Goal: Transaction & Acquisition: Subscribe to service/newsletter

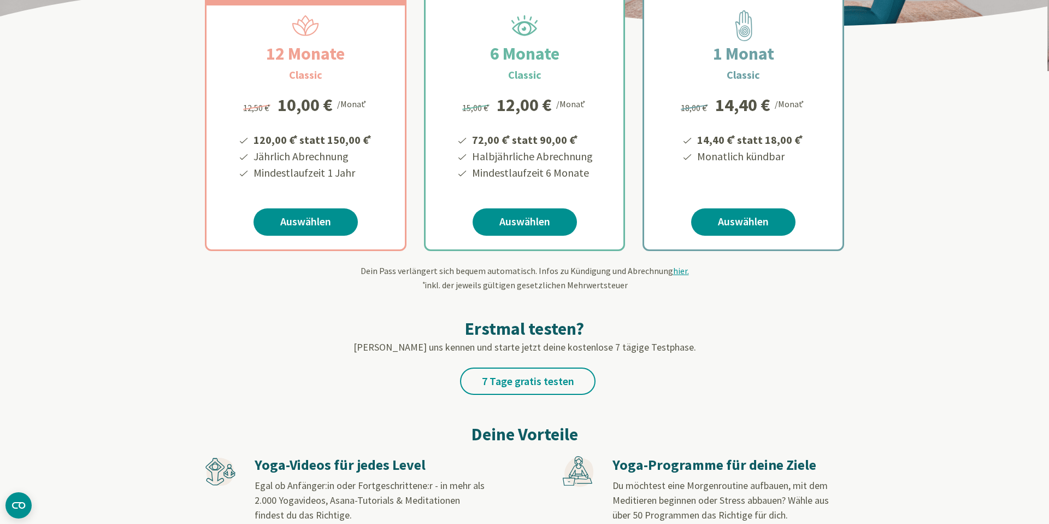
scroll to position [225, 0]
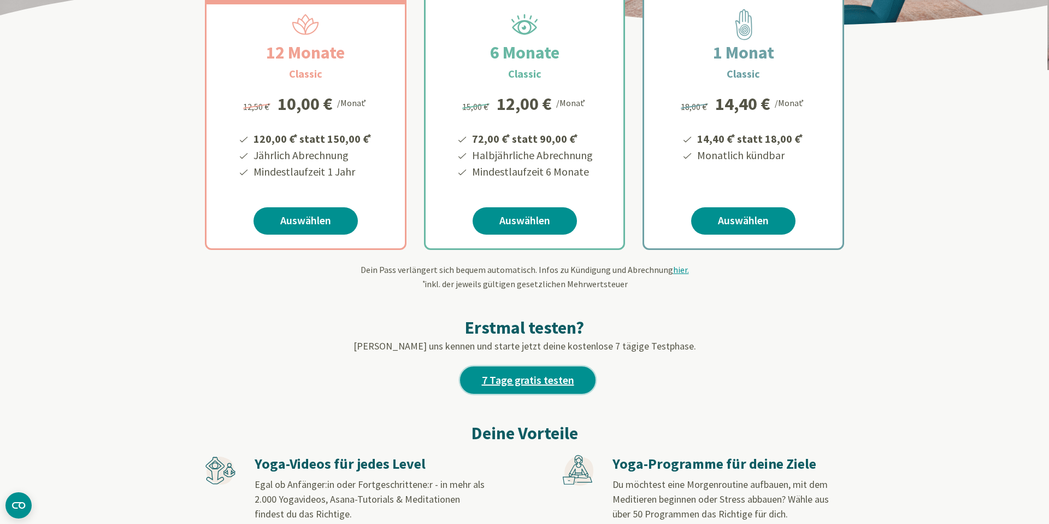
click at [513, 384] on link "7 Tage gratis testen" at bounding box center [528, 379] width 136 height 27
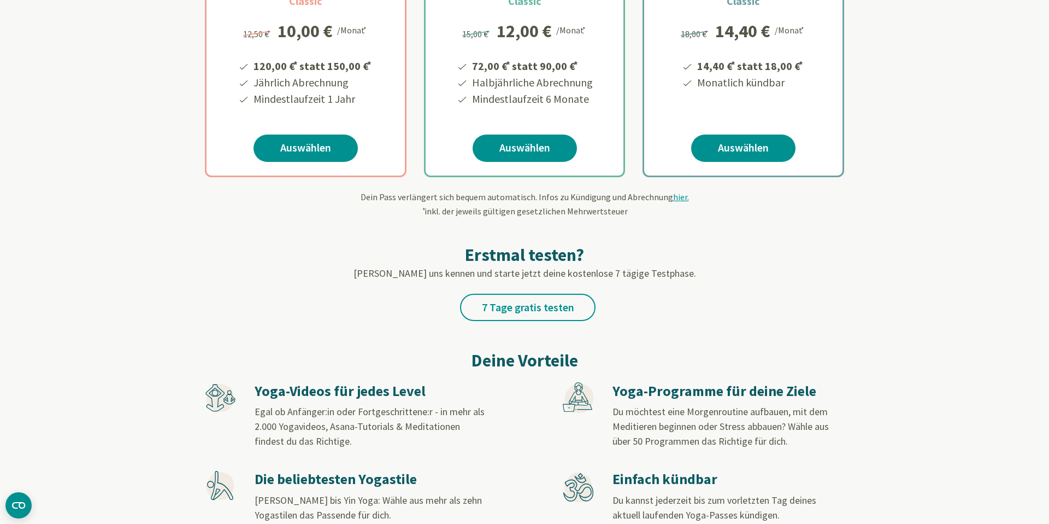
scroll to position [318, 0]
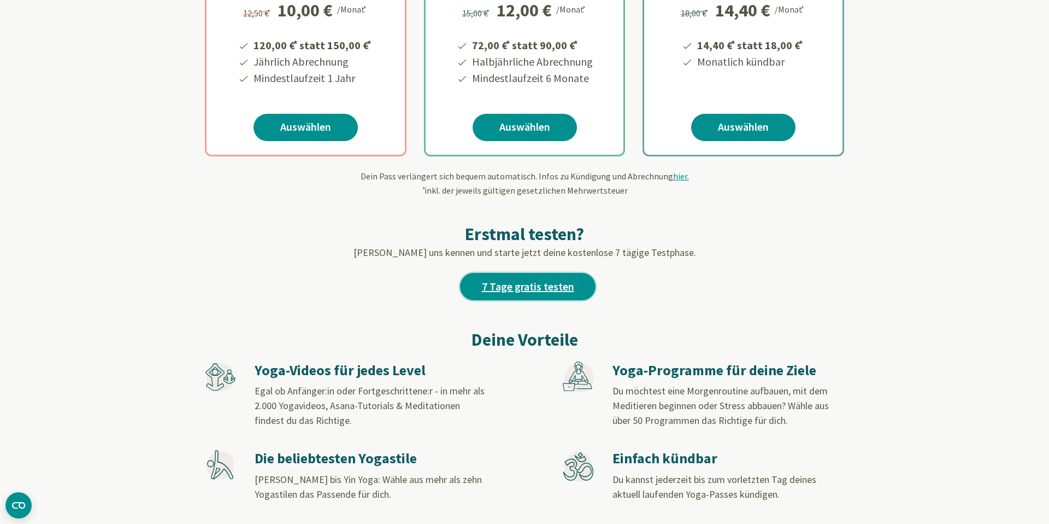
click at [484, 286] on link "7 Tage gratis testen" at bounding box center [528, 286] width 136 height 27
